Goal: Task Accomplishment & Management: Manage account settings

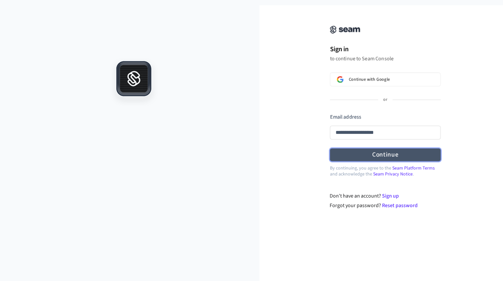
click at [392, 153] on form "**********" at bounding box center [385, 137] width 111 height 48
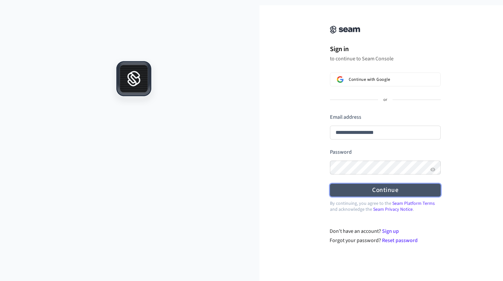
click at [384, 193] on button "Continue" at bounding box center [385, 189] width 111 height 13
type input "**********"
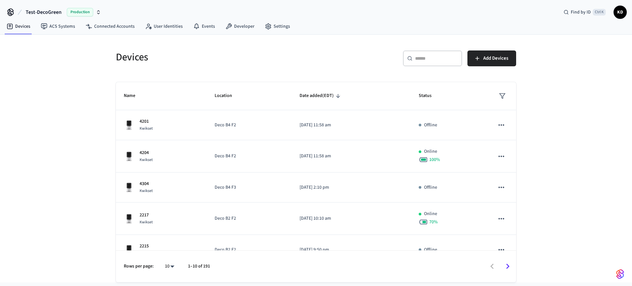
click at [49, 11] on span "Test-DecoGreen" at bounding box center [44, 12] width 36 height 8
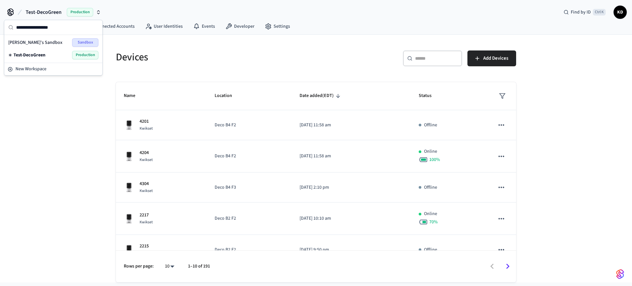
click at [49, 11] on span "Test-DecoGreen" at bounding box center [44, 12] width 36 height 8
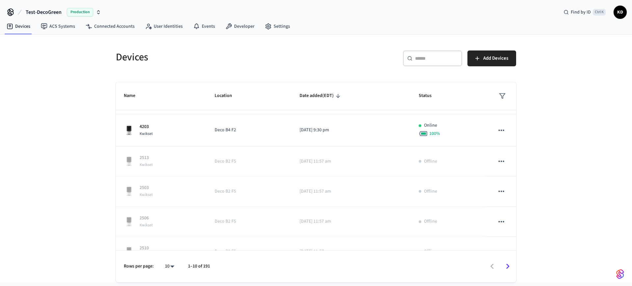
scroll to position [167, 0]
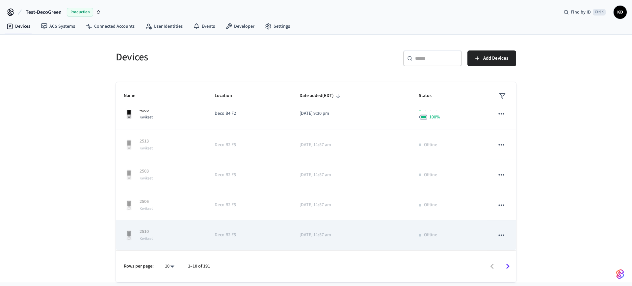
click at [497, 236] on icon "sticky table" at bounding box center [501, 235] width 9 height 9
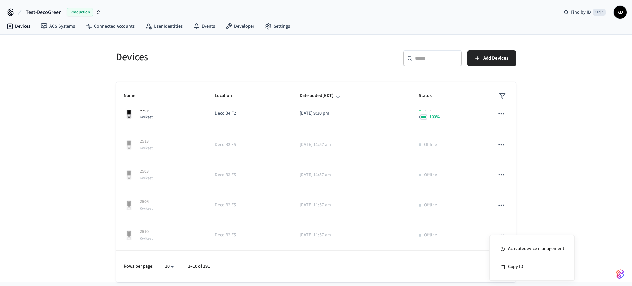
click at [158, 239] on div at bounding box center [316, 143] width 632 height 286
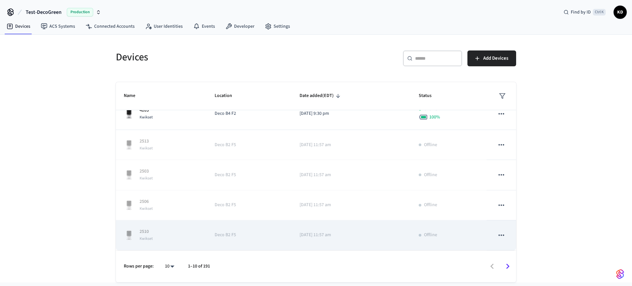
click at [396, 237] on p "[DATE] 11:57 am" at bounding box center [351, 234] width 103 height 7
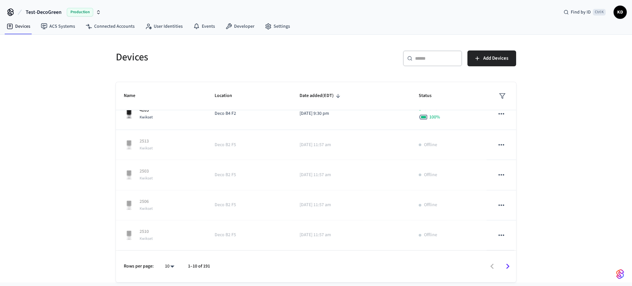
click at [173, 264] on body "Test-DecoGreen Production Find by ID Ctrl K KD Devices ACS Systems Connected Ac…" at bounding box center [316, 141] width 632 height 282
click at [173, 264] on li "All" at bounding box center [166, 266] width 17 height 17
type input "**"
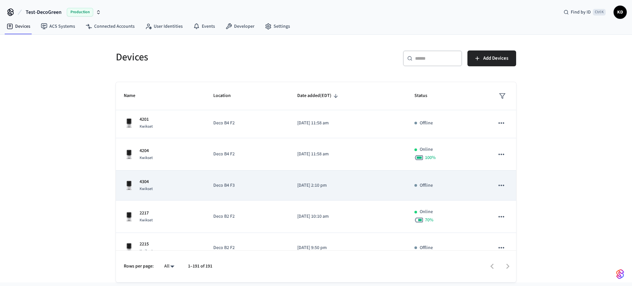
scroll to position [0, 0]
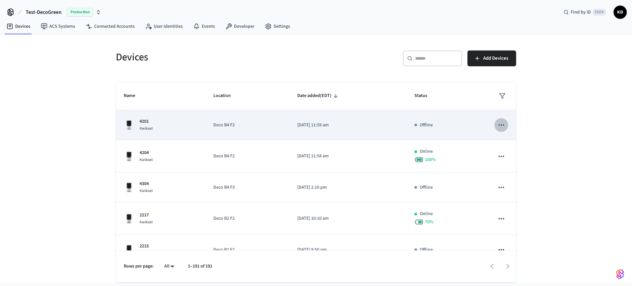
click at [498, 125] on icon "sticky table" at bounding box center [501, 125] width 9 height 9
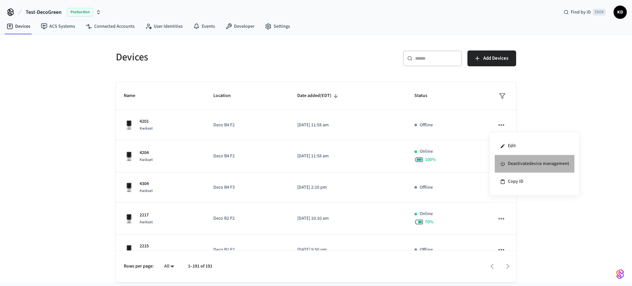
click at [502, 165] on li "Deactivate device management" at bounding box center [535, 164] width 80 height 18
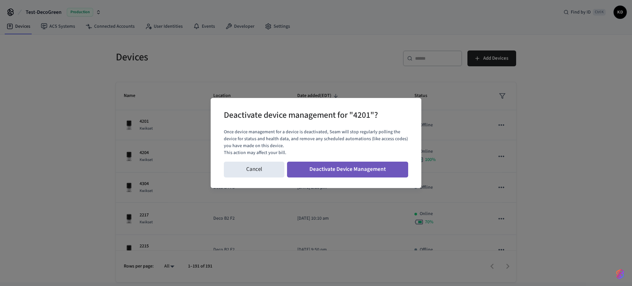
click at [355, 167] on button "Deactivate Device Management" at bounding box center [347, 169] width 121 height 16
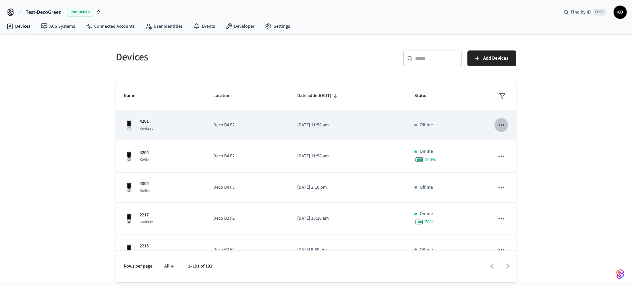
click at [498, 124] on icon "sticky table" at bounding box center [501, 125] width 9 height 9
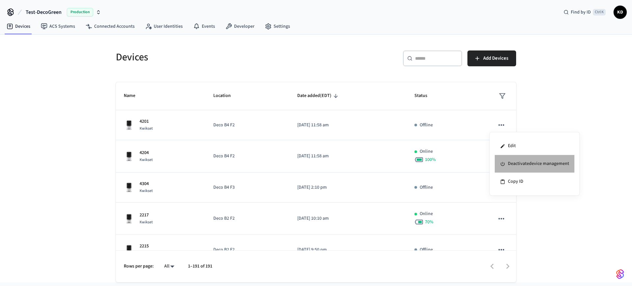
click at [502, 163] on li "Deactivate device management" at bounding box center [535, 164] width 80 height 18
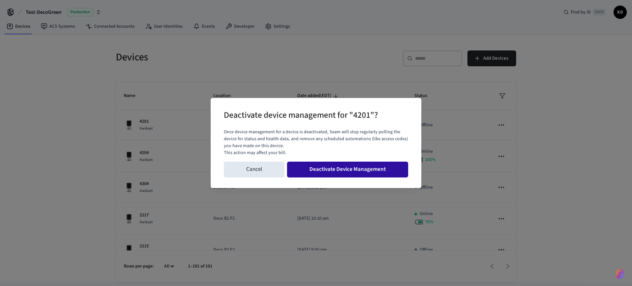
click at [328, 165] on button "Deactivate Device Management" at bounding box center [347, 169] width 121 height 16
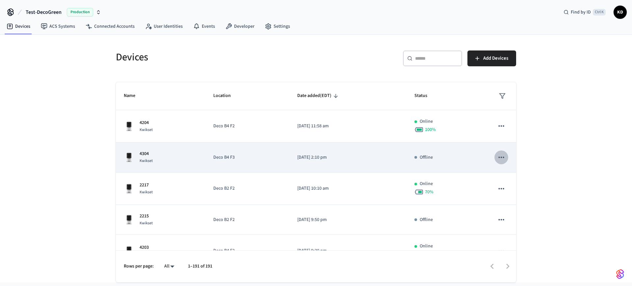
click at [499, 157] on icon "sticky table" at bounding box center [502, 156] width 6 height 1
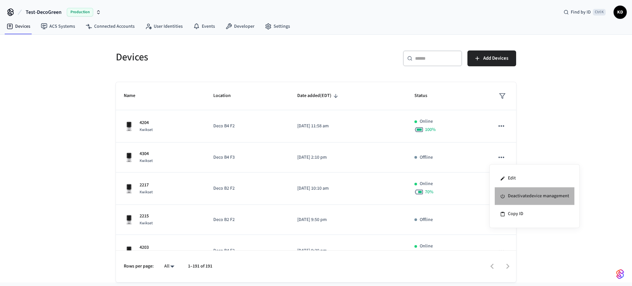
click at [502, 194] on li "Deactivate device management" at bounding box center [535, 196] width 80 height 18
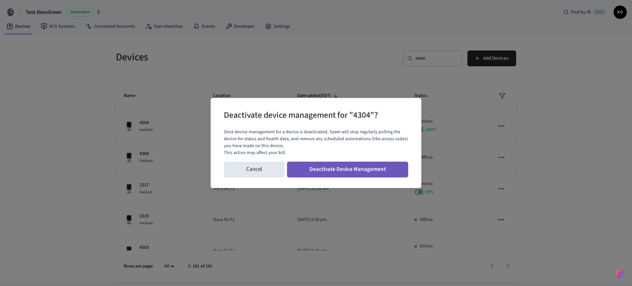
click at [357, 171] on button "Deactivate Device Management" at bounding box center [347, 169] width 121 height 16
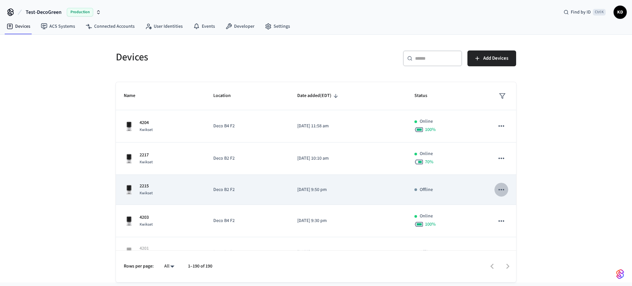
click at [499, 189] on icon "sticky table" at bounding box center [502, 189] width 6 height 1
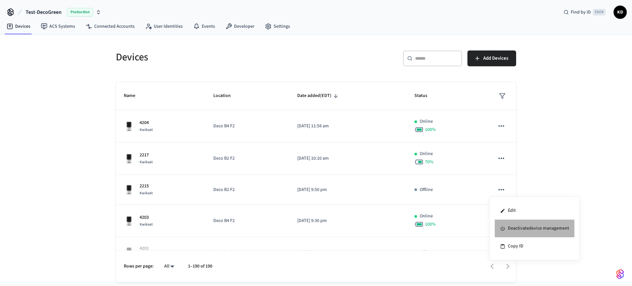
click at [502, 230] on li "Deactivate device management" at bounding box center [535, 228] width 80 height 18
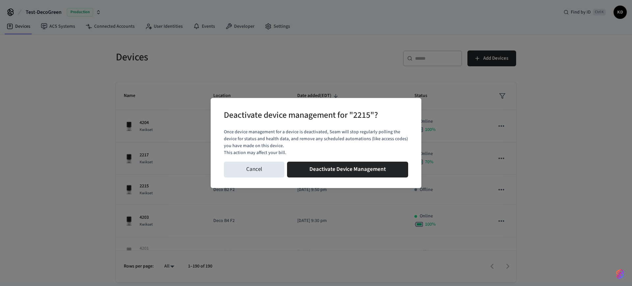
click at [347, 169] on button "Deactivate Device Management" at bounding box center [347, 169] width 121 height 16
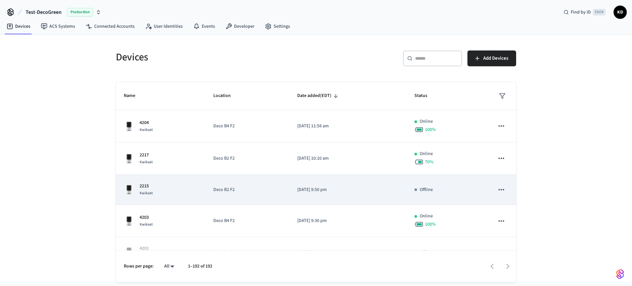
click at [499, 188] on icon "sticky table" at bounding box center [501, 189] width 9 height 9
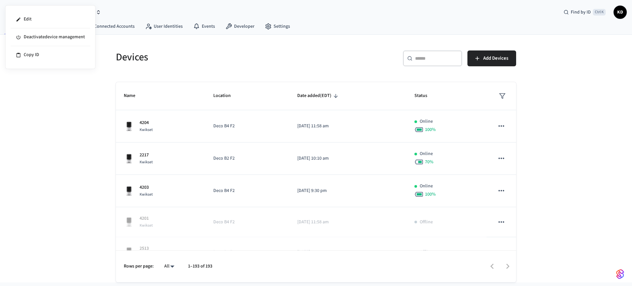
click at [497, 223] on div at bounding box center [316, 143] width 632 height 286
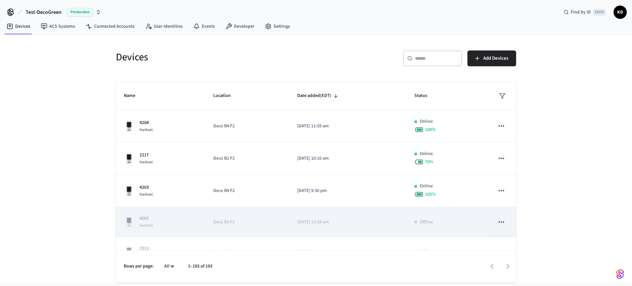
click at [499, 221] on icon "sticky table" at bounding box center [502, 221] width 6 height 1
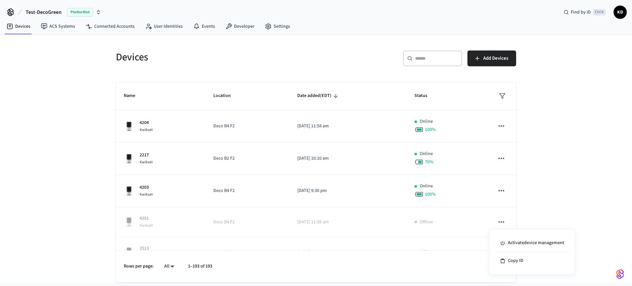
click at [502, 200] on div at bounding box center [316, 143] width 632 height 286
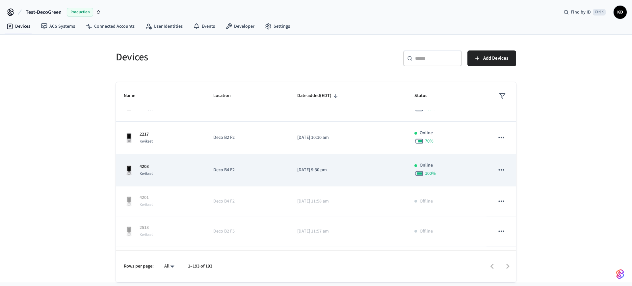
scroll to position [99, 0]
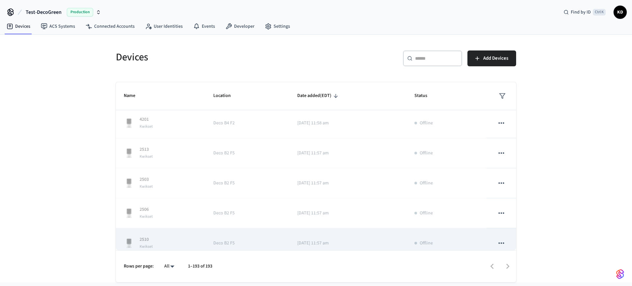
click at [499, 243] on icon "sticky table" at bounding box center [502, 242] width 6 height 1
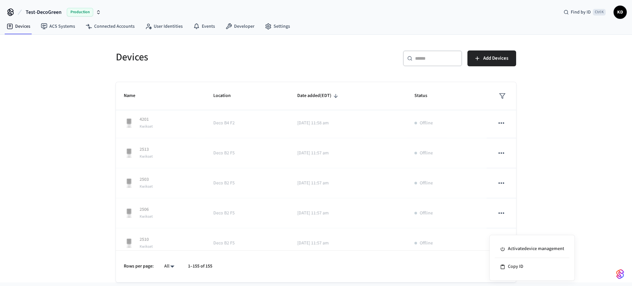
click at [502, 172] on div at bounding box center [316, 143] width 632 height 286
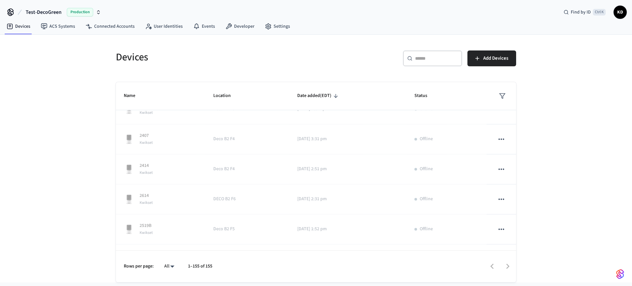
scroll to position [0, 0]
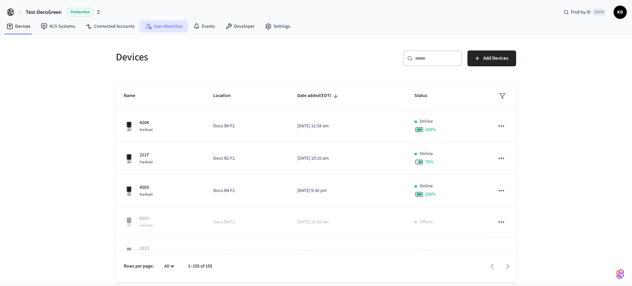
click at [142, 27] on link "User Identities" at bounding box center [164, 26] width 48 height 12
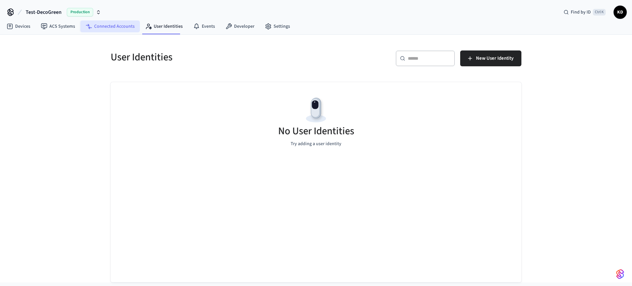
click at [107, 27] on link "Connected Accounts" at bounding box center [110, 26] width 60 height 12
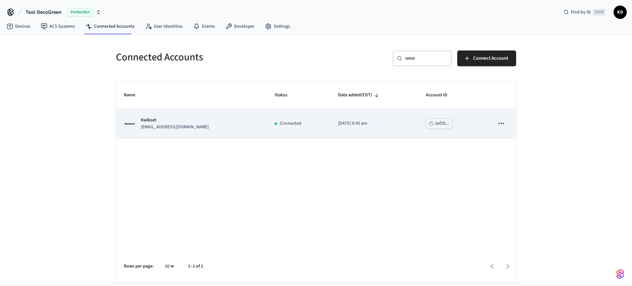
click at [502, 119] on icon "sticky table" at bounding box center [501, 123] width 9 height 9
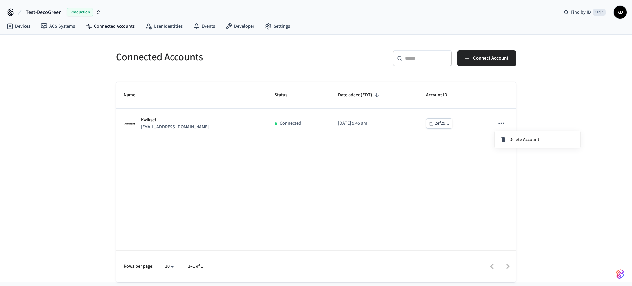
click at [502, 99] on div at bounding box center [316, 143] width 632 height 286
click at [74, 12] on span "Production" at bounding box center [80, 12] width 26 height 9
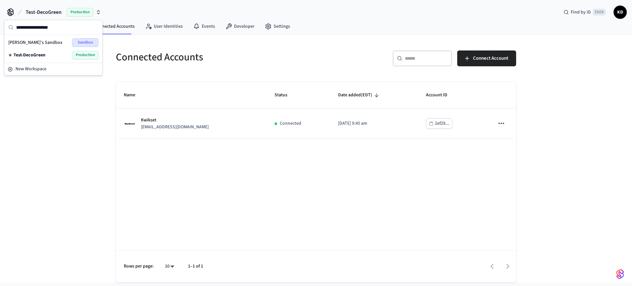
click at [42, 10] on span "Test-DecoGreen" at bounding box center [44, 12] width 36 height 8
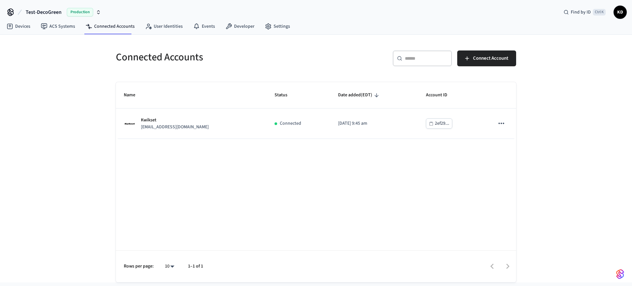
click at [42, 10] on span "Test-DecoGreen" at bounding box center [44, 12] width 36 height 8
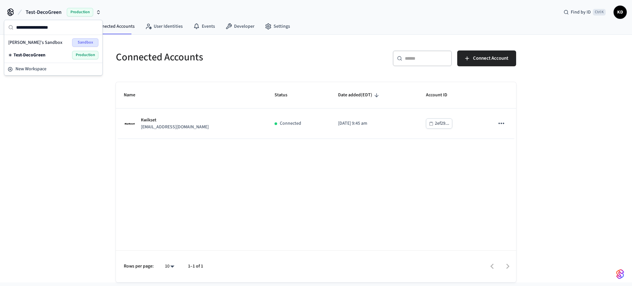
click at [62, 114] on div "Connected Accounts ​ ​ Connect Account Name Status Date added (EDT) Account ID …" at bounding box center [316, 158] width 632 height 247
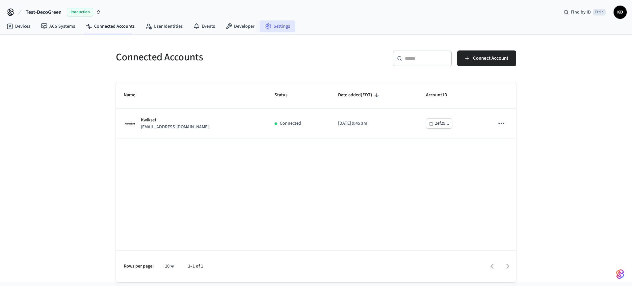
click at [277, 26] on link "Settings" at bounding box center [278, 26] width 36 height 12
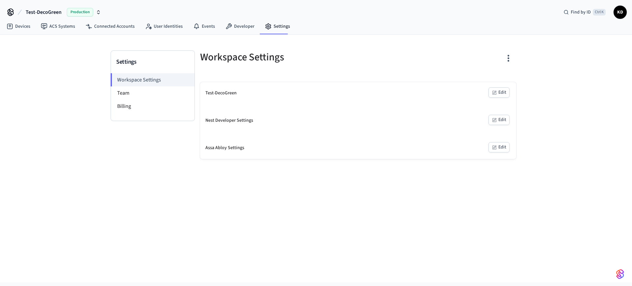
click at [500, 91] on button "Edit" at bounding box center [499, 92] width 21 height 10
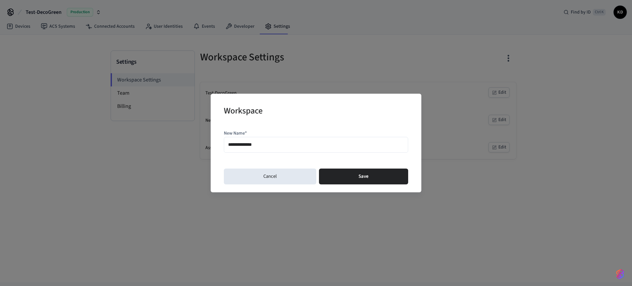
drag, startPoint x: 269, startPoint y: 144, endPoint x: 147, endPoint y: 135, distance: 122.2
click at [147, 136] on div "**********" at bounding box center [316, 143] width 632 height 286
type input "**********"
click at [351, 173] on button "Save" at bounding box center [363, 176] width 89 height 16
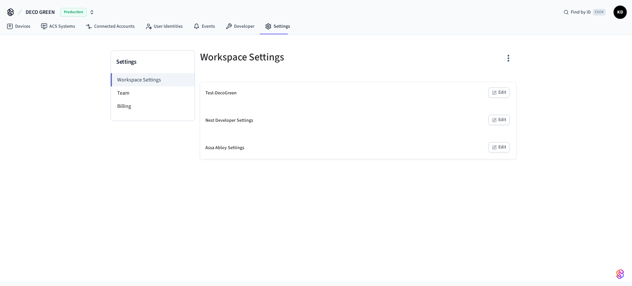
click at [34, 10] on span "DECO GREEN" at bounding box center [40, 12] width 29 height 8
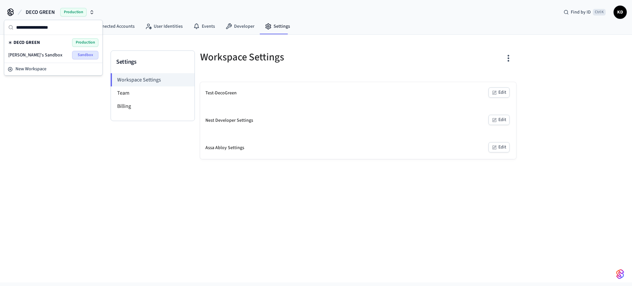
click at [39, 40] on span "DECO GREEN" at bounding box center [27, 42] width 26 height 7
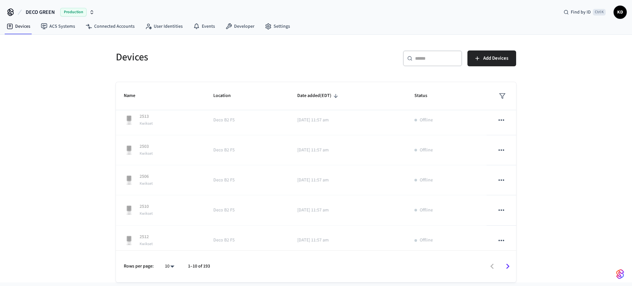
scroll to position [167, 0]
click at [502, 267] on icon "Go to next page" at bounding box center [508, 266] width 10 height 10
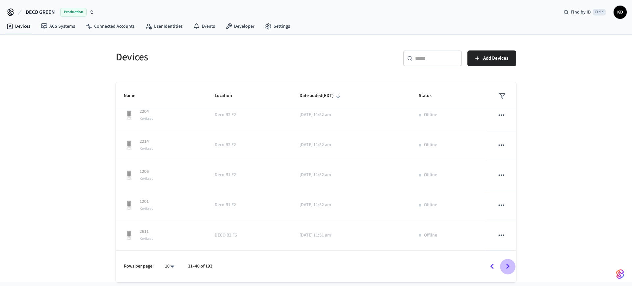
click at [502, 267] on icon "Go to next page" at bounding box center [508, 266] width 10 height 10
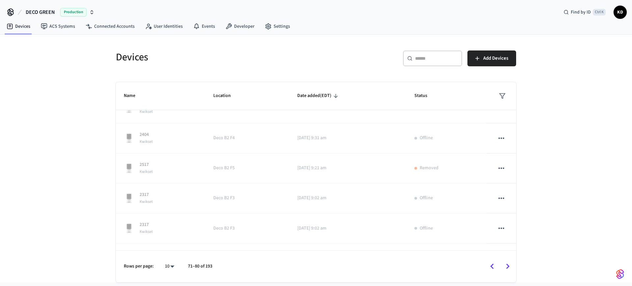
click at [502, 267] on icon "Go to next page" at bounding box center [508, 266] width 10 height 10
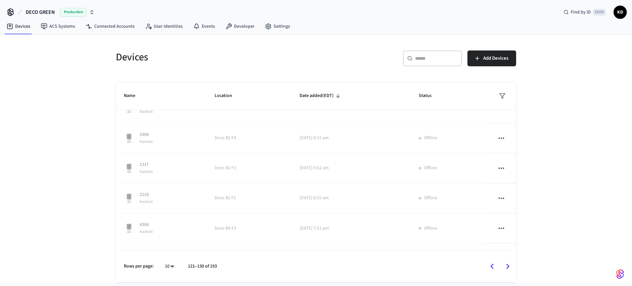
click at [502, 267] on icon "Go to next page" at bounding box center [508, 266] width 10 height 10
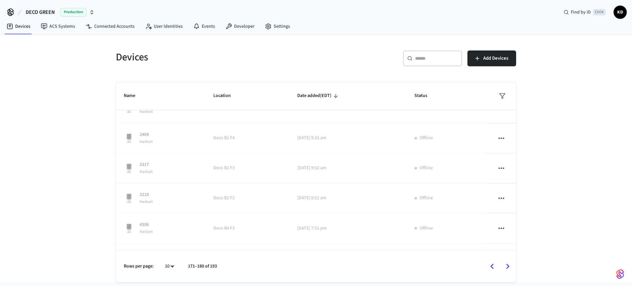
click at [502, 267] on icon "Go to next page" at bounding box center [508, 266] width 10 height 10
